Goal: Task Accomplishment & Management: Manage account settings

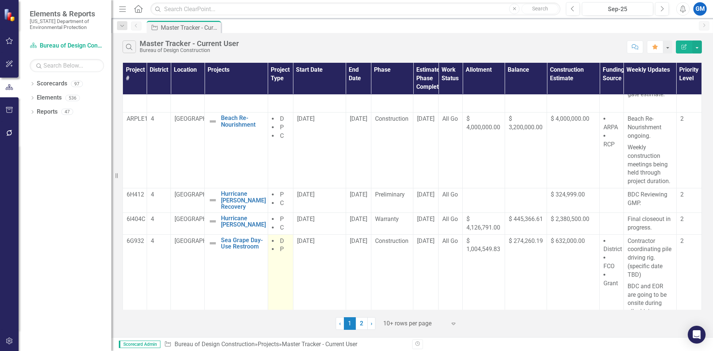
scroll to position [223, 0]
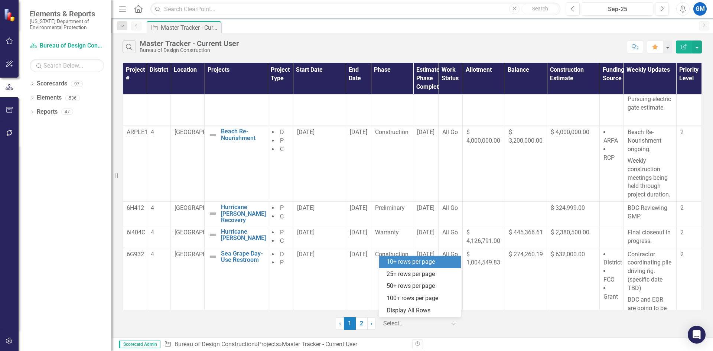
click at [454, 325] on icon "Expand" at bounding box center [453, 323] width 7 height 6
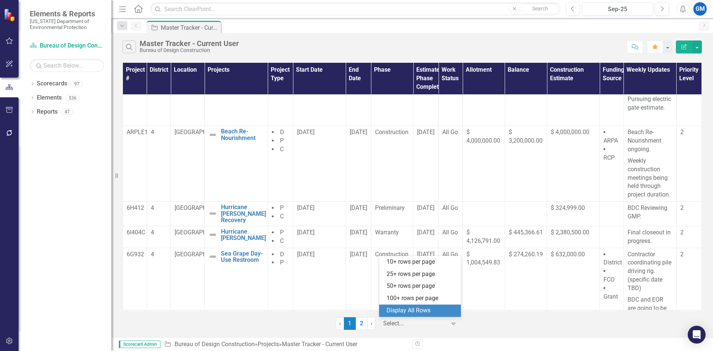
click at [436, 308] on div "Display All Rows" at bounding box center [421, 310] width 70 height 9
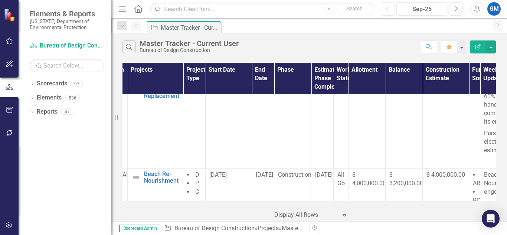
scroll to position [231, 0]
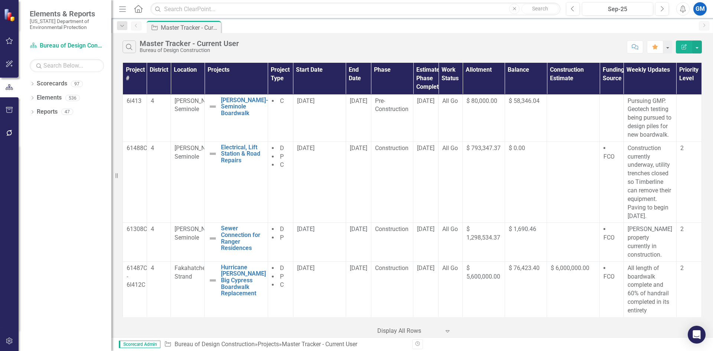
click at [4, 41] on button "button" at bounding box center [9, 41] width 17 height 16
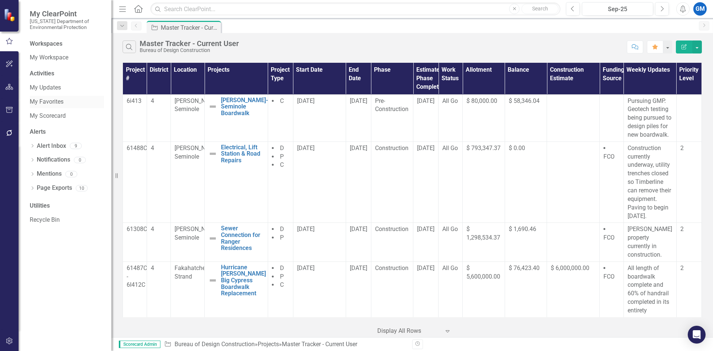
click at [44, 100] on link "My Favorites" at bounding box center [67, 102] width 74 height 9
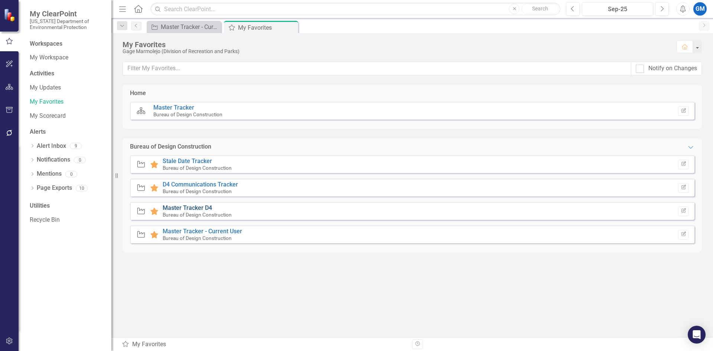
click at [177, 209] on link "Master Tracker D4" at bounding box center [187, 207] width 49 height 7
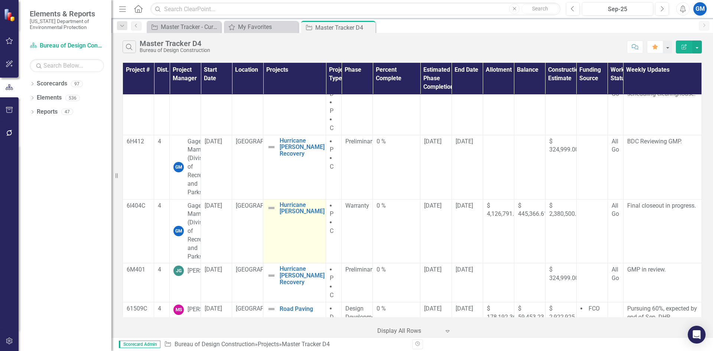
scroll to position [1559, 0]
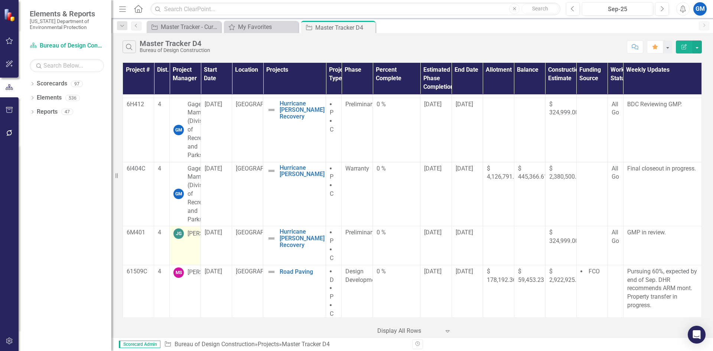
click at [189, 235] on div "[PERSON_NAME]" at bounding box center [209, 233] width 45 height 9
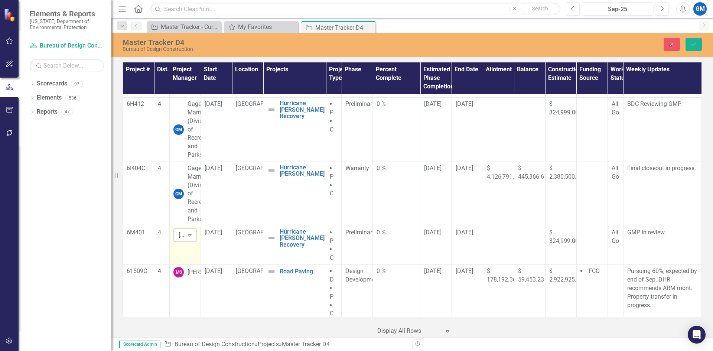
click at [190, 235] on icon "Expand" at bounding box center [189, 235] width 7 height 6
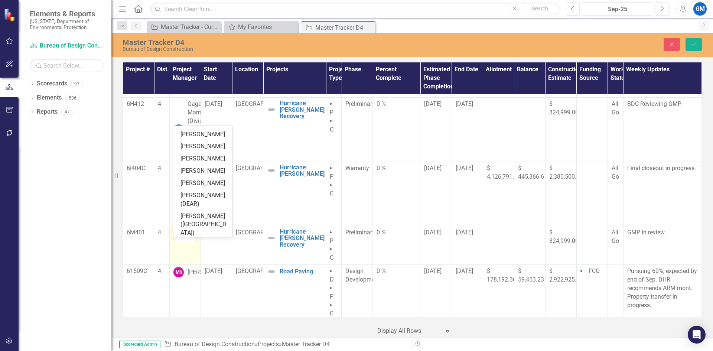
scroll to position [3687, 0]
type input "gage"
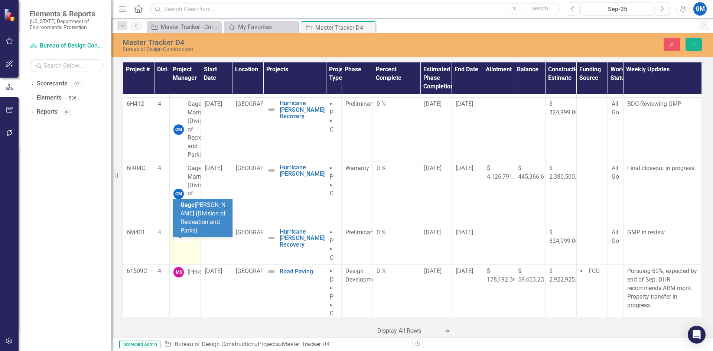
scroll to position [0, 9]
click at [193, 224] on span "Gage Marmolejo (Division of Recreation and Parks)" at bounding box center [202, 217] width 45 height 33
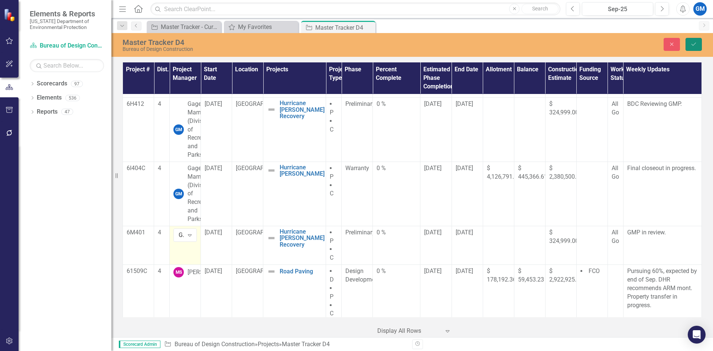
click at [507, 43] on icon "Save" at bounding box center [693, 44] width 7 height 5
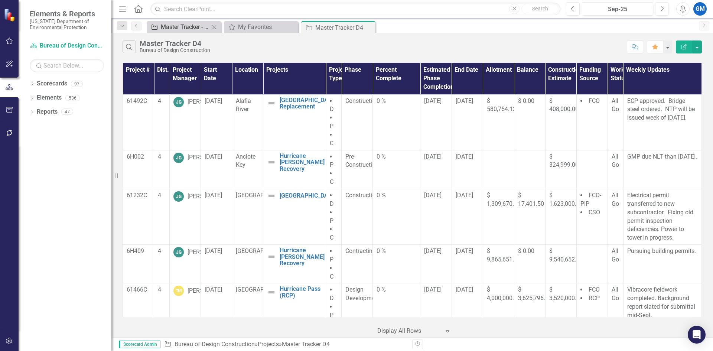
click at [192, 26] on div "Master Tracker - Current User" at bounding box center [185, 26] width 49 height 9
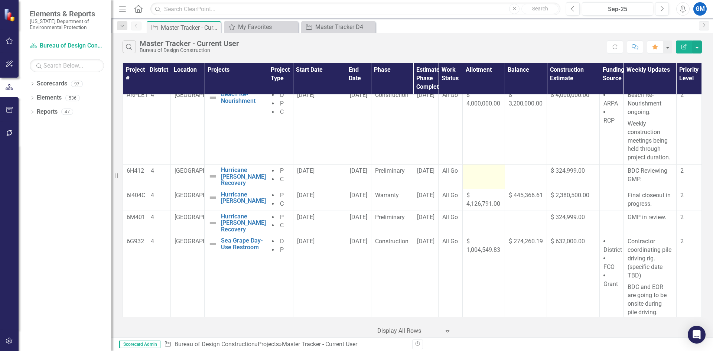
scroll to position [223, 0]
